Goal: Task Accomplishment & Management: Manage account settings

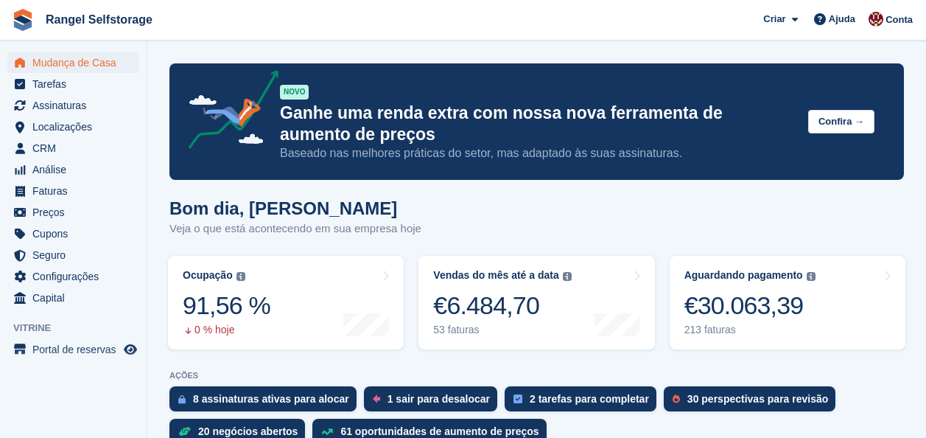
scroll to position [147, 0]
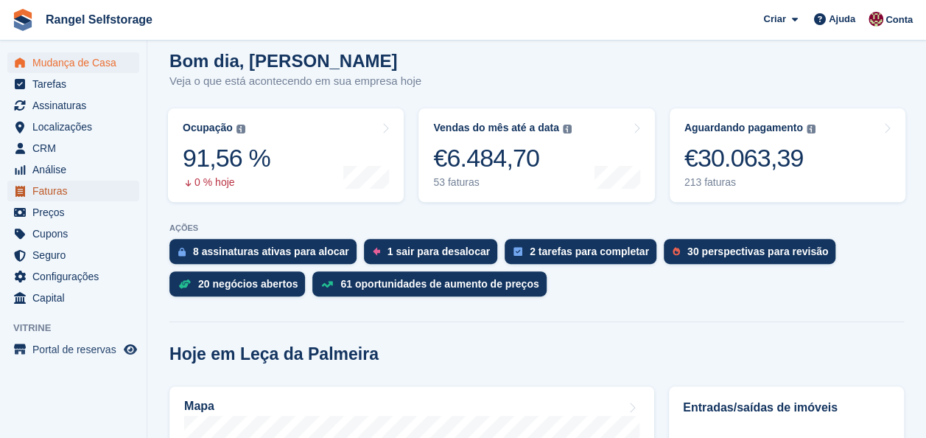
click at [63, 188] on span "Faturas" at bounding box center [76, 191] width 88 height 21
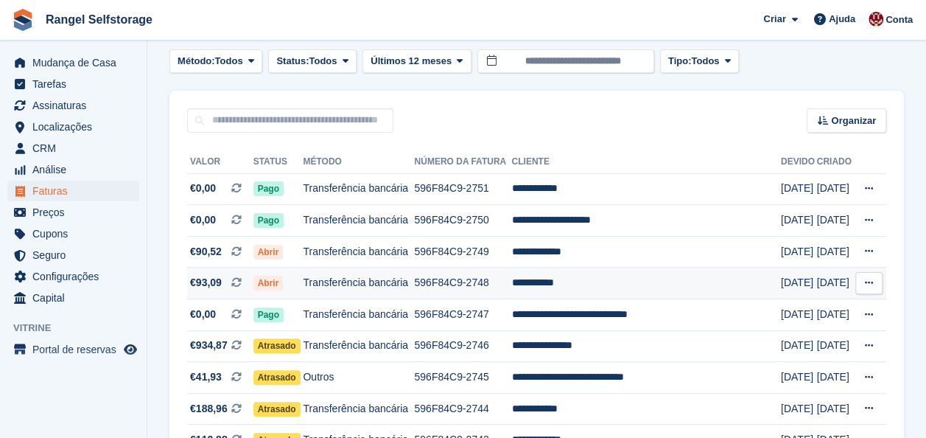
scroll to position [147, 0]
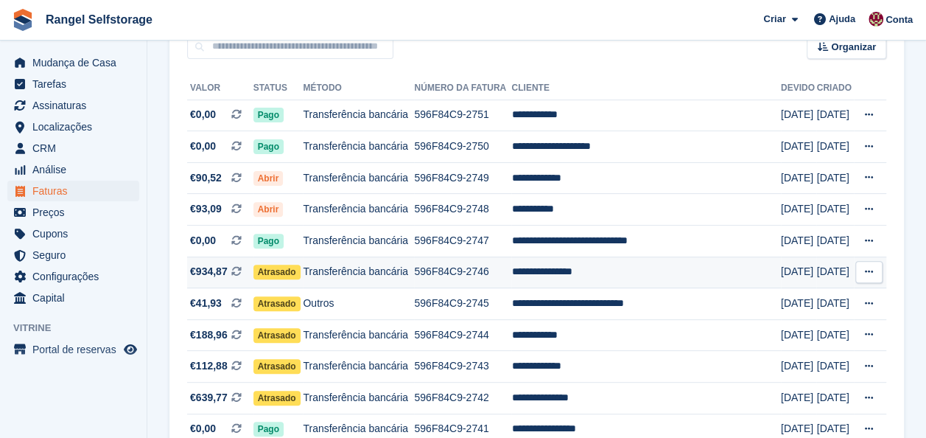
click at [338, 270] on td "Transferência bancária" at bounding box center [358, 272] width 111 height 32
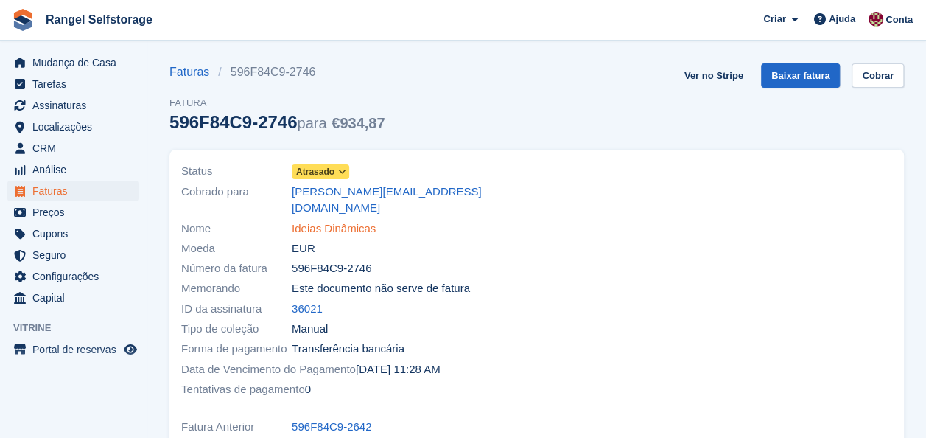
click at [339, 220] on link "Ideias Dinâmicas" at bounding box center [334, 228] width 84 height 17
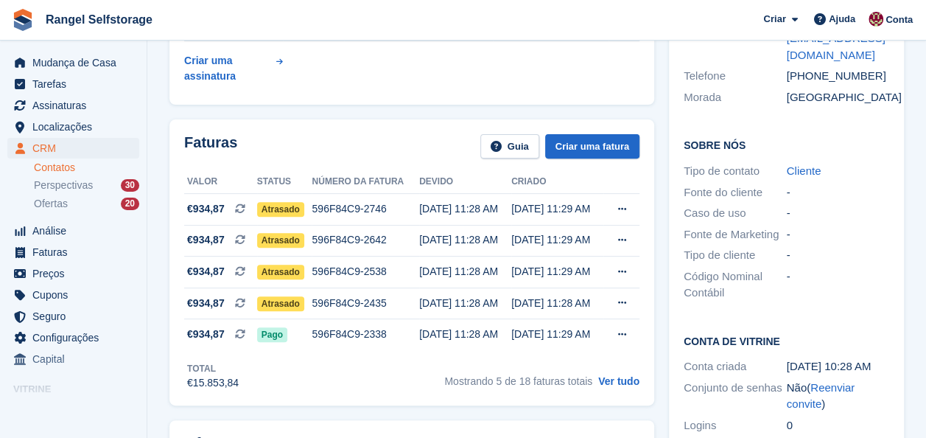
scroll to position [221, 0]
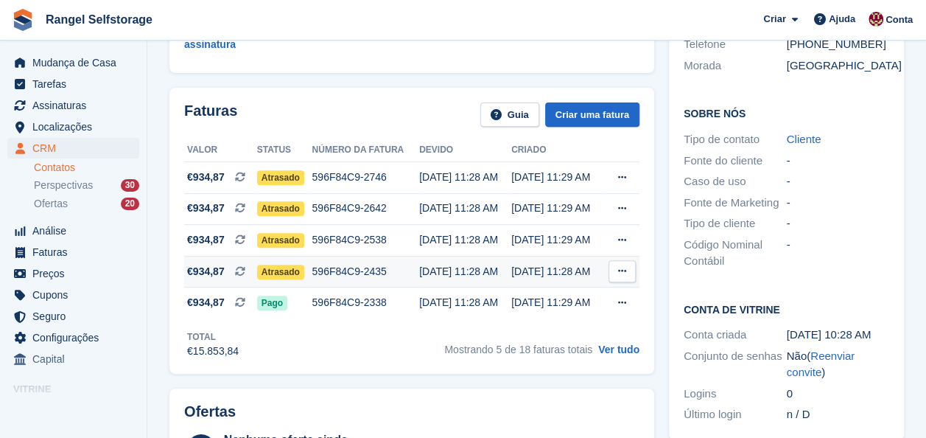
click at [269, 273] on span "Atrasado" at bounding box center [280, 272] width 47 height 15
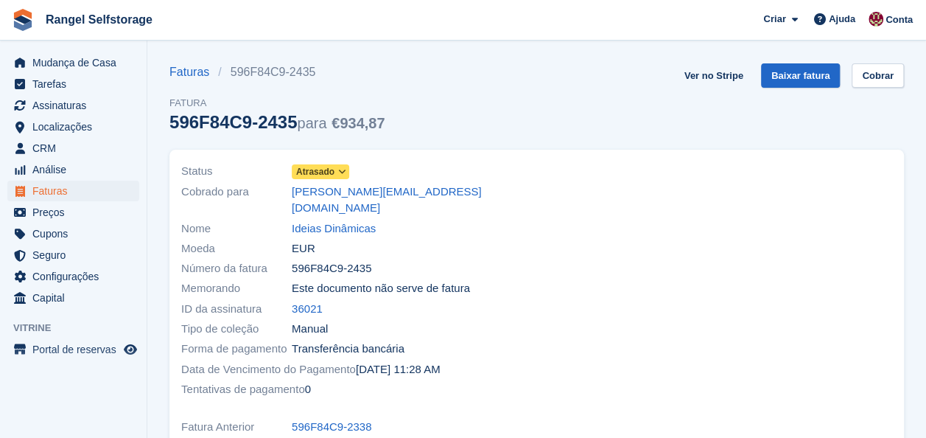
click at [336, 175] on span at bounding box center [342, 172] width 12 height 12
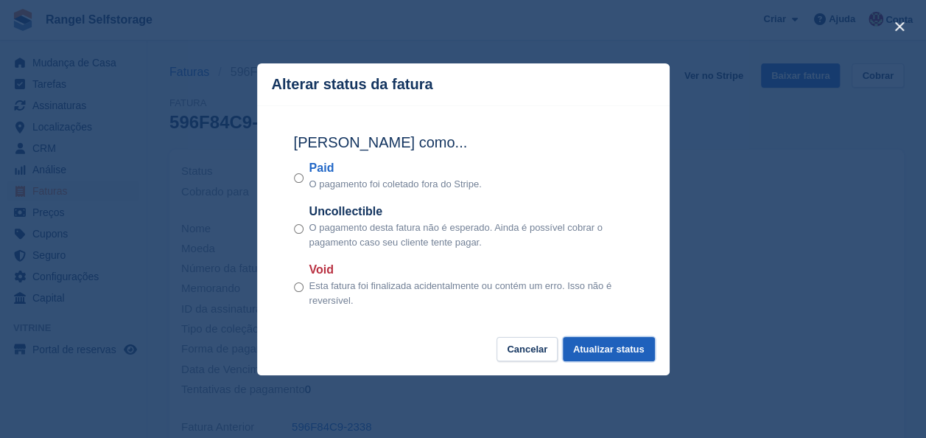
click at [599, 351] on button "Atualizar status" at bounding box center [609, 349] width 92 height 24
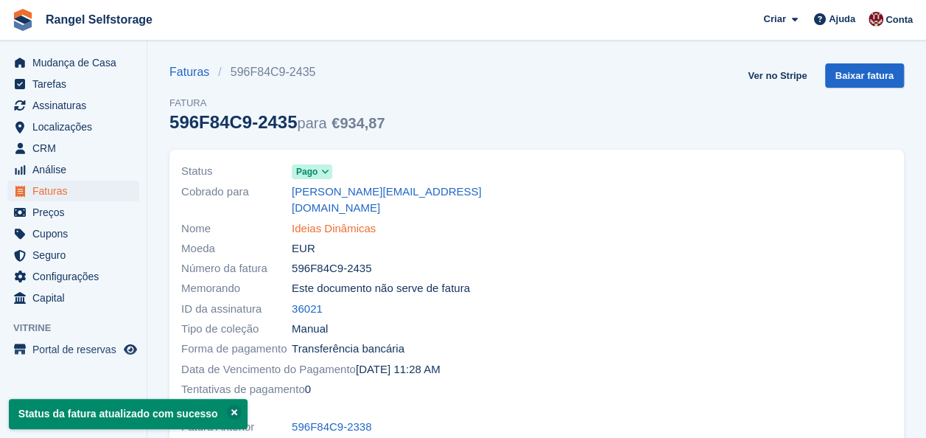
click at [305, 220] on link "Ideias Dinâmicas" at bounding box center [334, 228] width 84 height 17
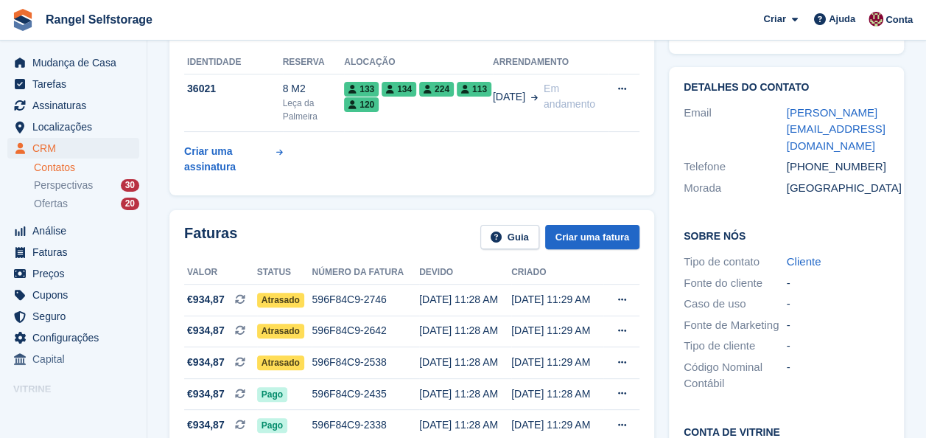
scroll to position [147, 0]
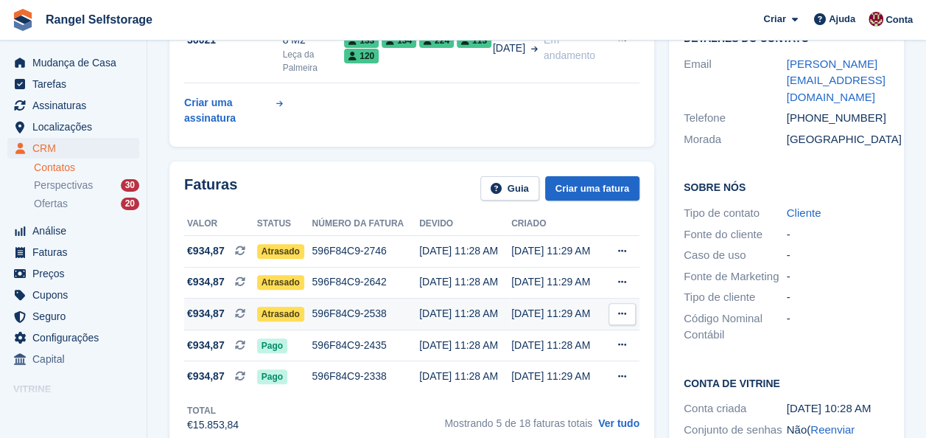
click at [274, 315] on span "Atrasado" at bounding box center [280, 314] width 47 height 15
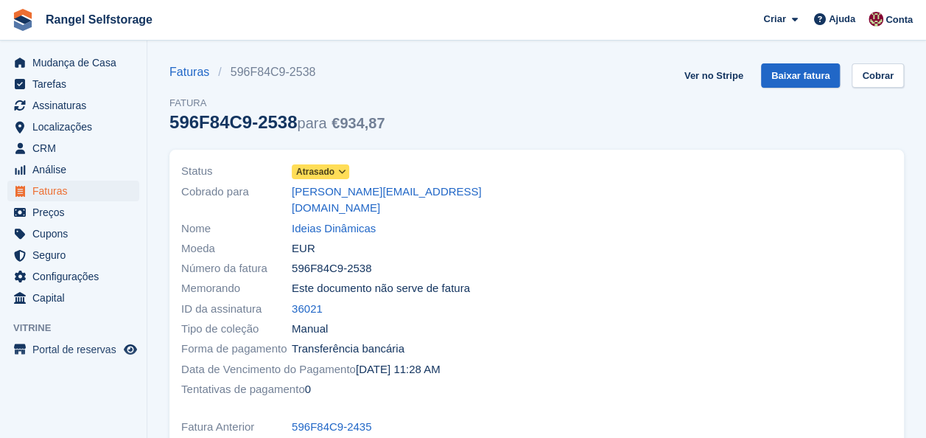
click at [340, 173] on icon at bounding box center [342, 171] width 8 height 9
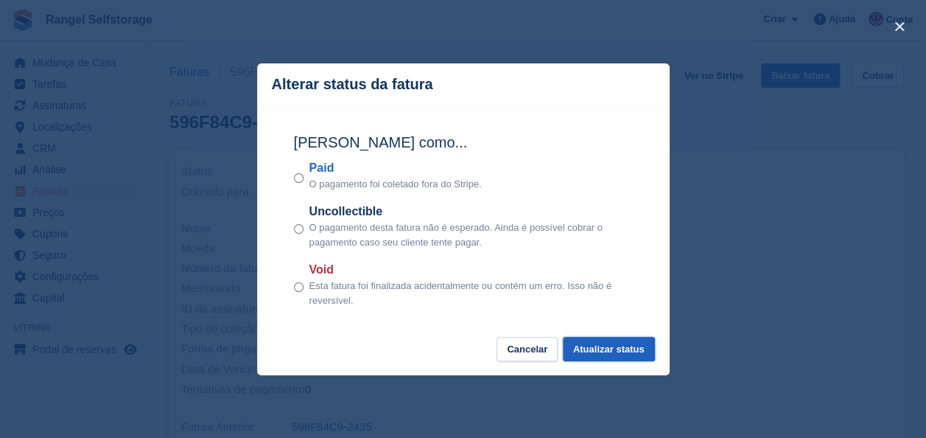
click at [609, 346] on button "Atualizar status" at bounding box center [609, 349] width 92 height 24
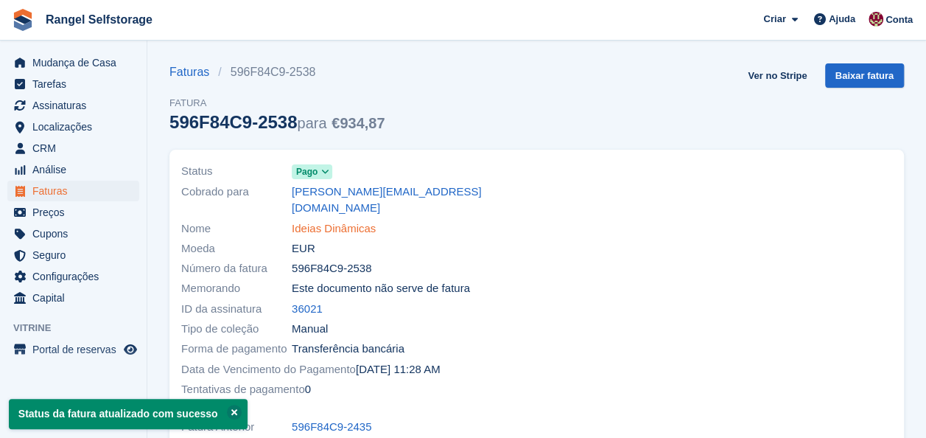
click at [326, 220] on link "Ideias Dinâmicas" at bounding box center [334, 228] width 84 height 17
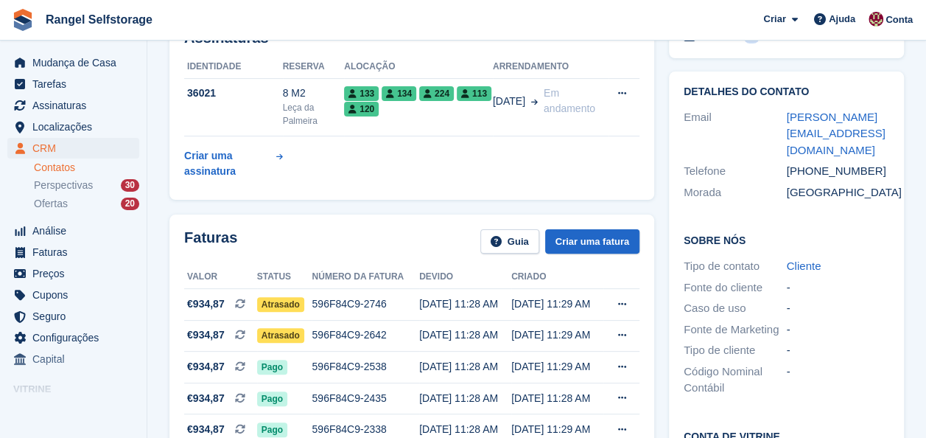
scroll to position [147, 0]
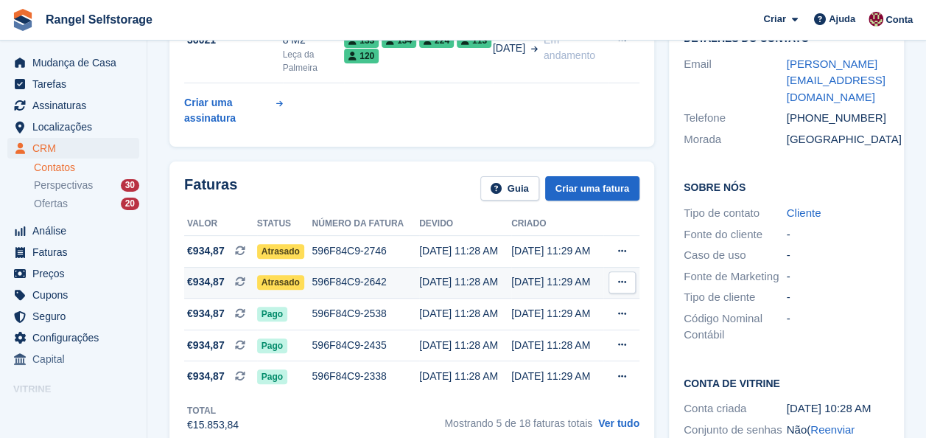
click at [265, 281] on span "Atrasado" at bounding box center [280, 282] width 47 height 15
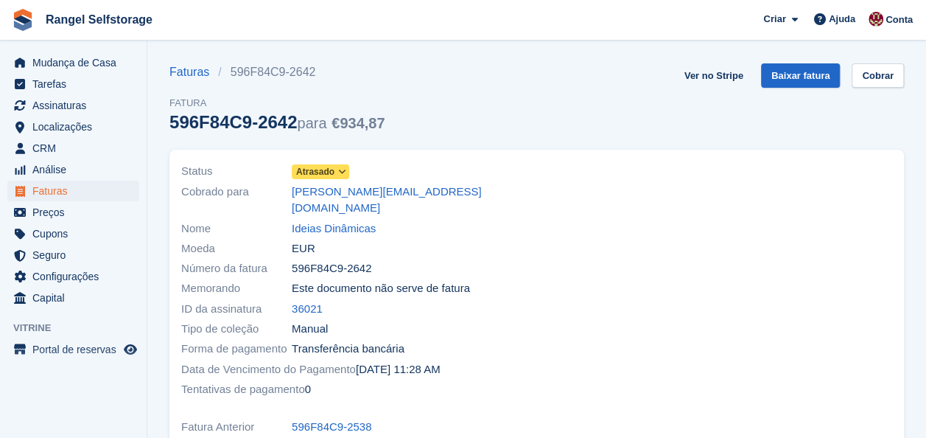
click at [329, 172] on span "Atrasado" at bounding box center [315, 171] width 38 height 13
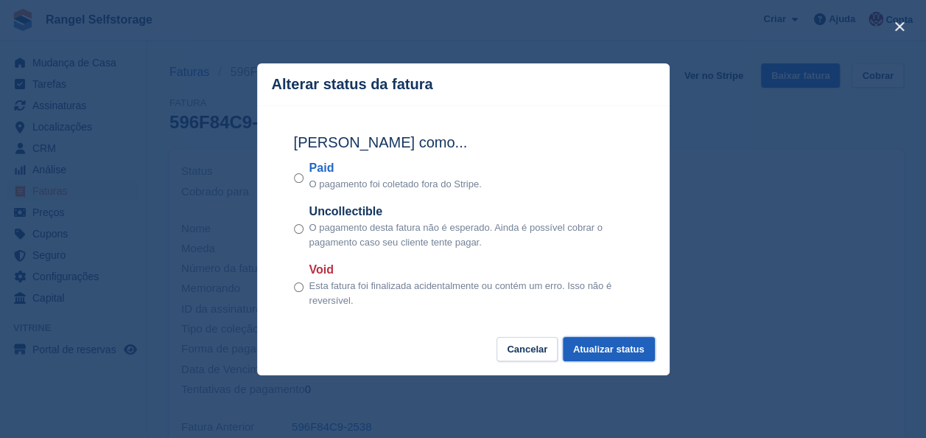
click at [570, 346] on button "Atualizar status" at bounding box center [609, 349] width 92 height 24
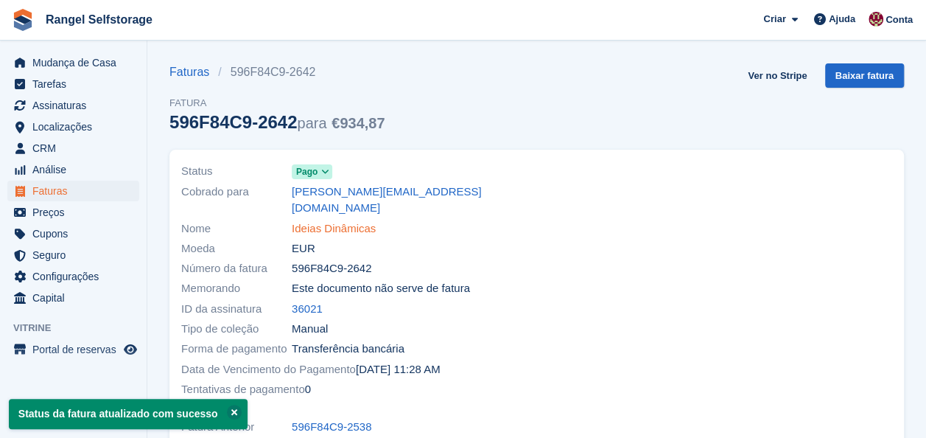
click at [320, 220] on link "Ideias Dinâmicas" at bounding box center [334, 228] width 84 height 17
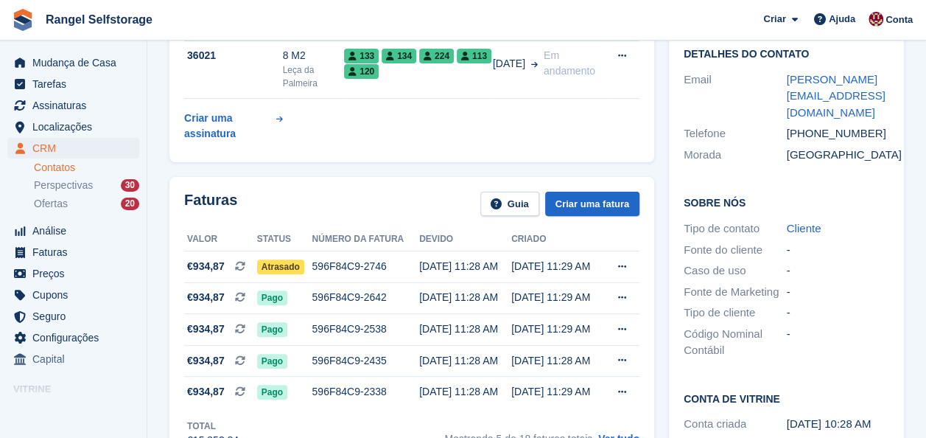
scroll to position [147, 0]
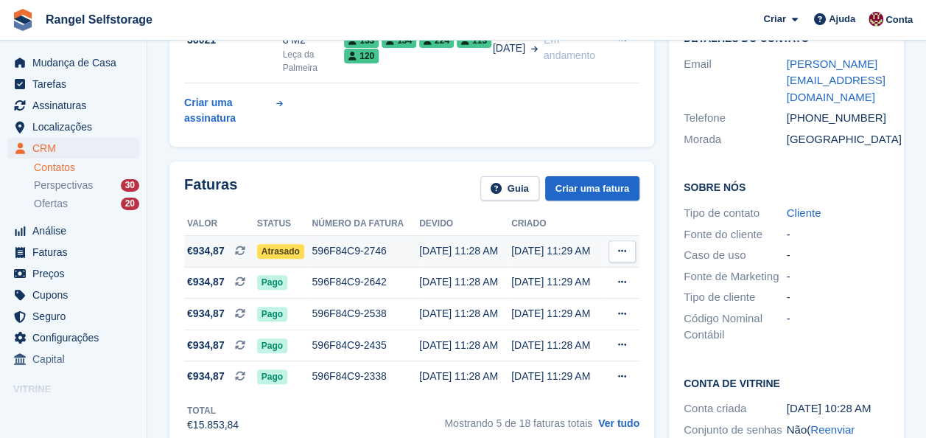
click at [263, 249] on span "Atrasado" at bounding box center [280, 251] width 47 height 15
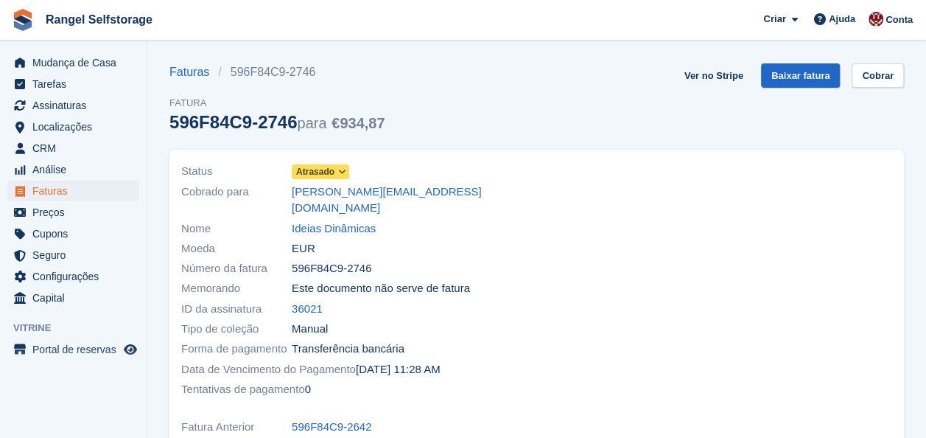
click at [340, 171] on icon at bounding box center [342, 171] width 8 height 9
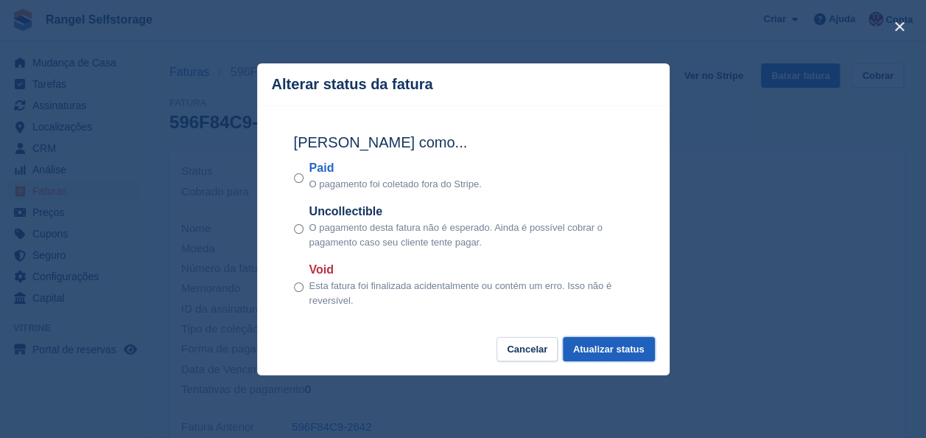
click at [592, 355] on button "Atualizar status" at bounding box center [609, 349] width 92 height 24
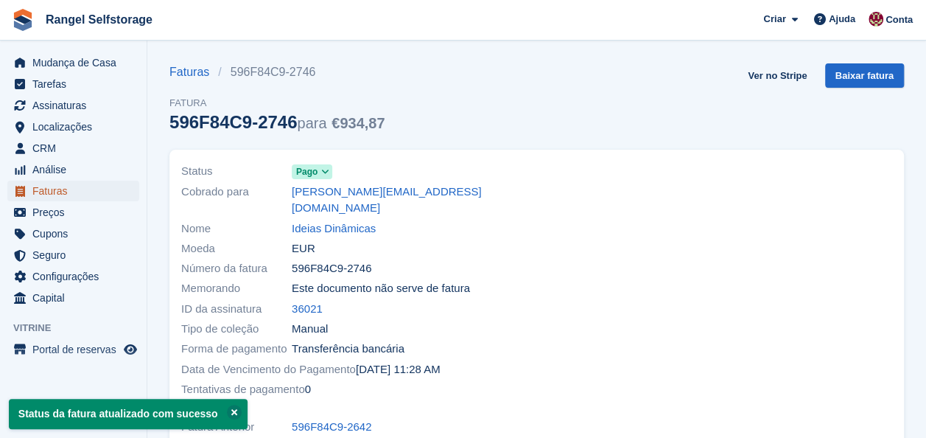
click at [53, 196] on span "Faturas" at bounding box center [76, 191] width 88 height 21
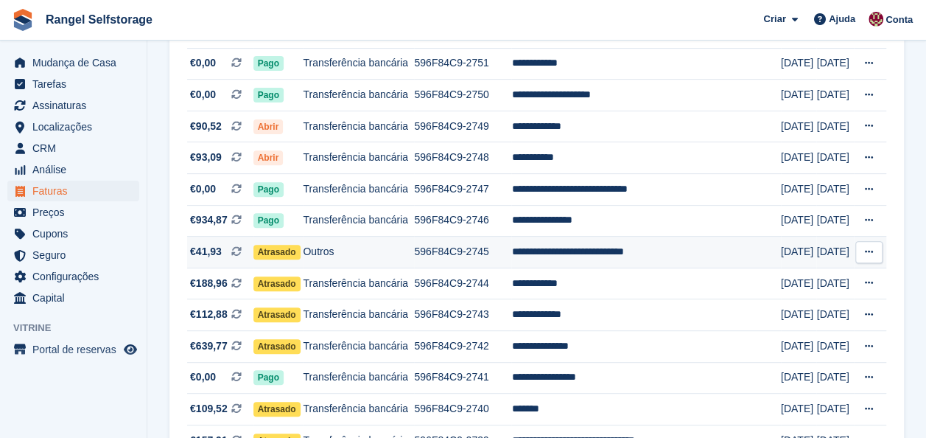
scroll to position [221, 0]
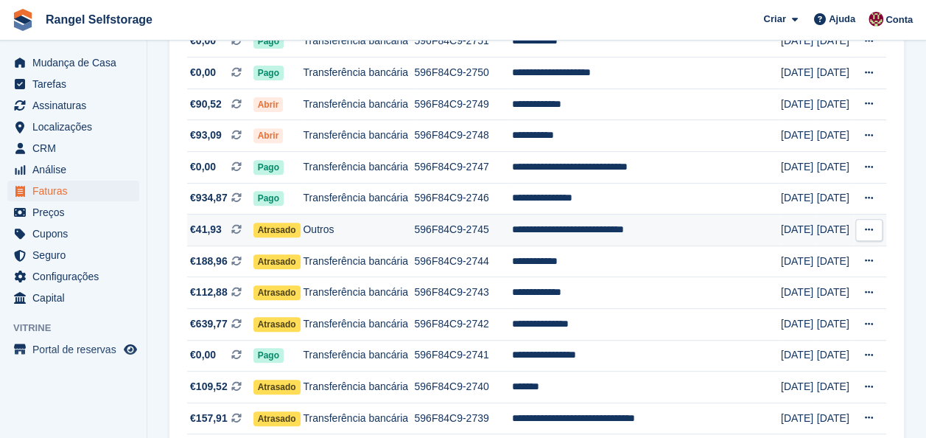
click at [268, 230] on span "Atrasado" at bounding box center [276, 230] width 47 height 15
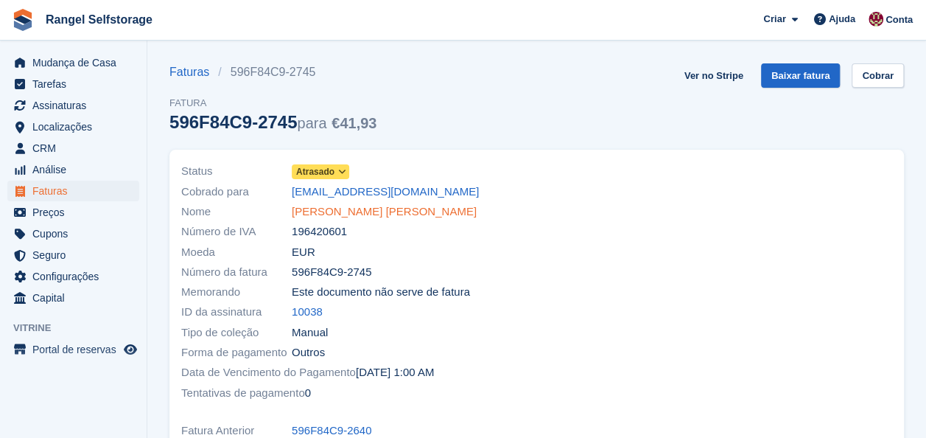
click at [335, 213] on link "[PERSON_NAME] [PERSON_NAME]" at bounding box center [384, 211] width 185 height 17
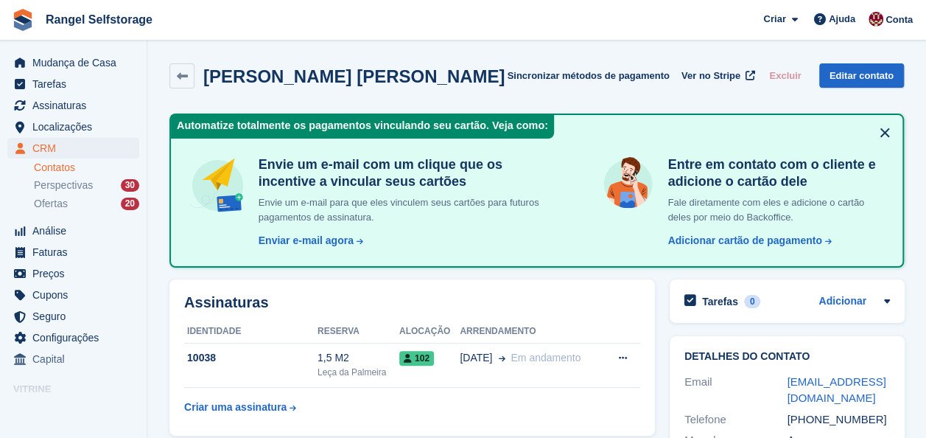
scroll to position [74, 0]
